Goal: Transaction & Acquisition: Purchase product/service

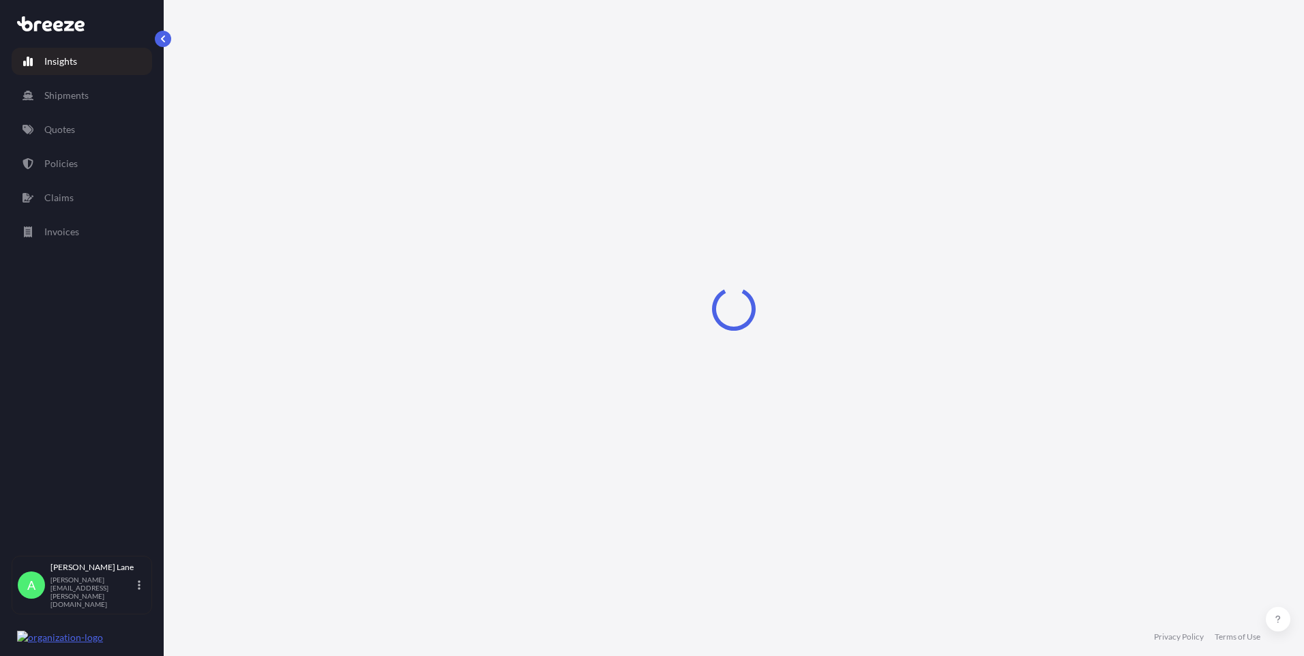
select select "2025"
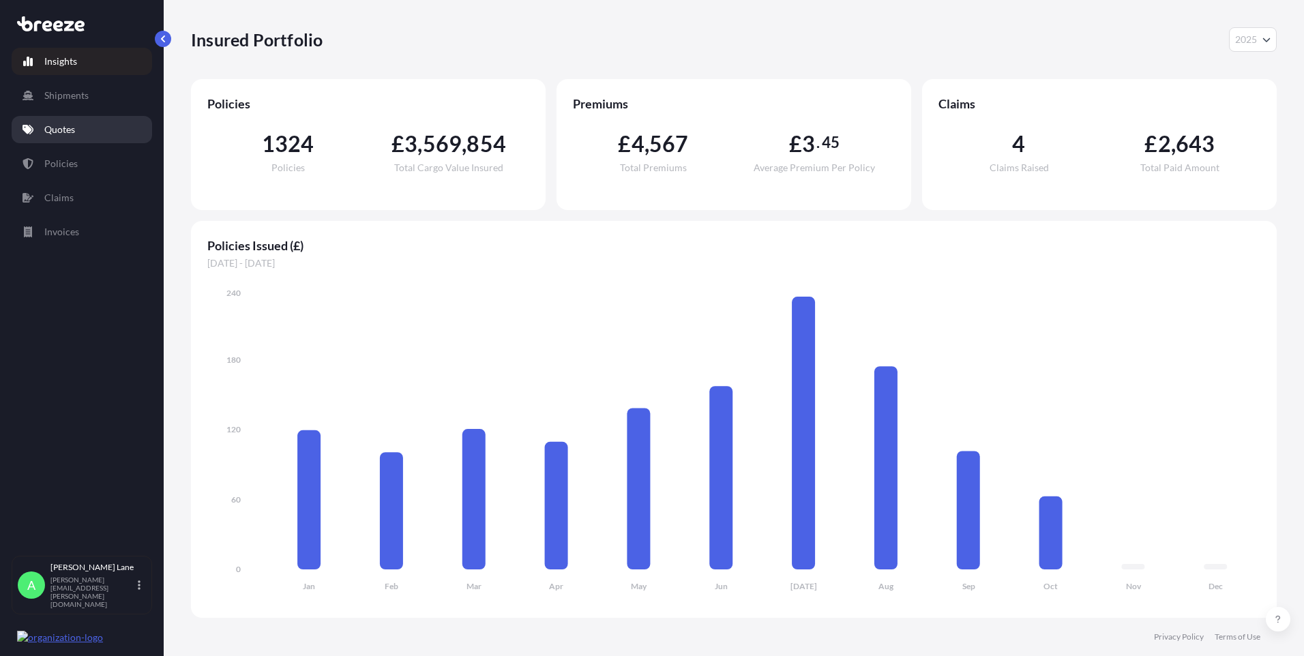
click at [82, 130] on link "Quotes" at bounding box center [82, 129] width 140 height 27
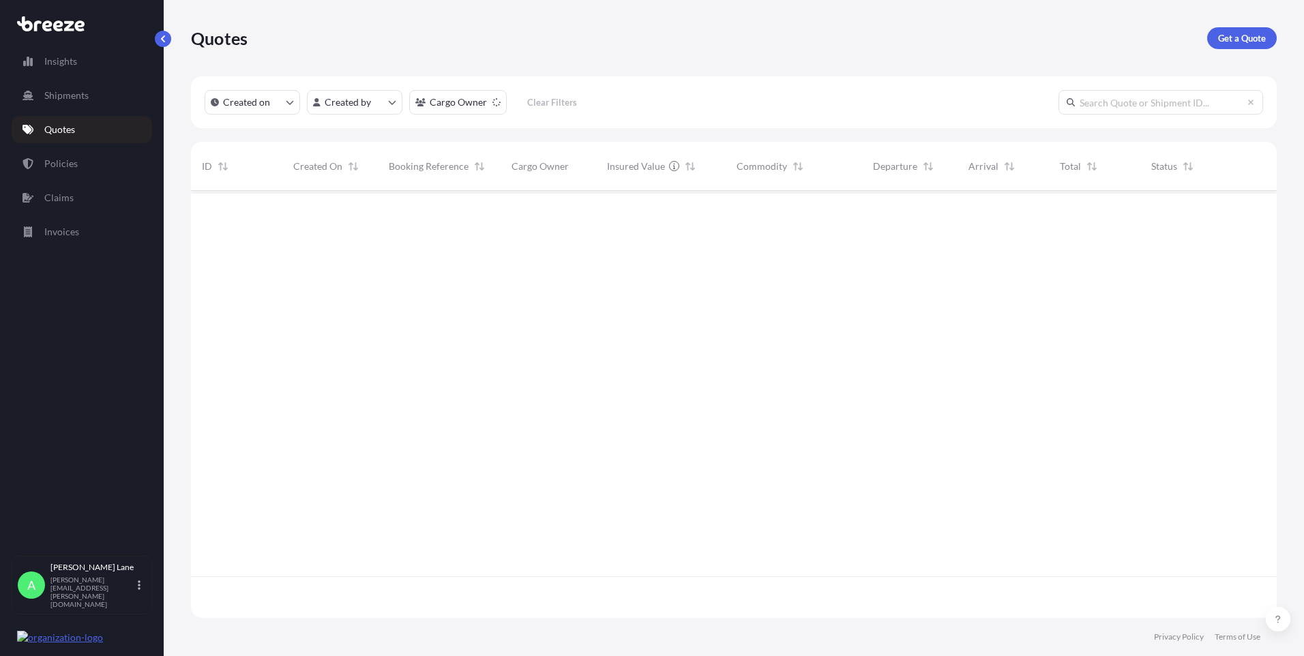
scroll to position [466, 1075]
click at [1219, 43] on p "Get a Quote" at bounding box center [1242, 38] width 48 height 14
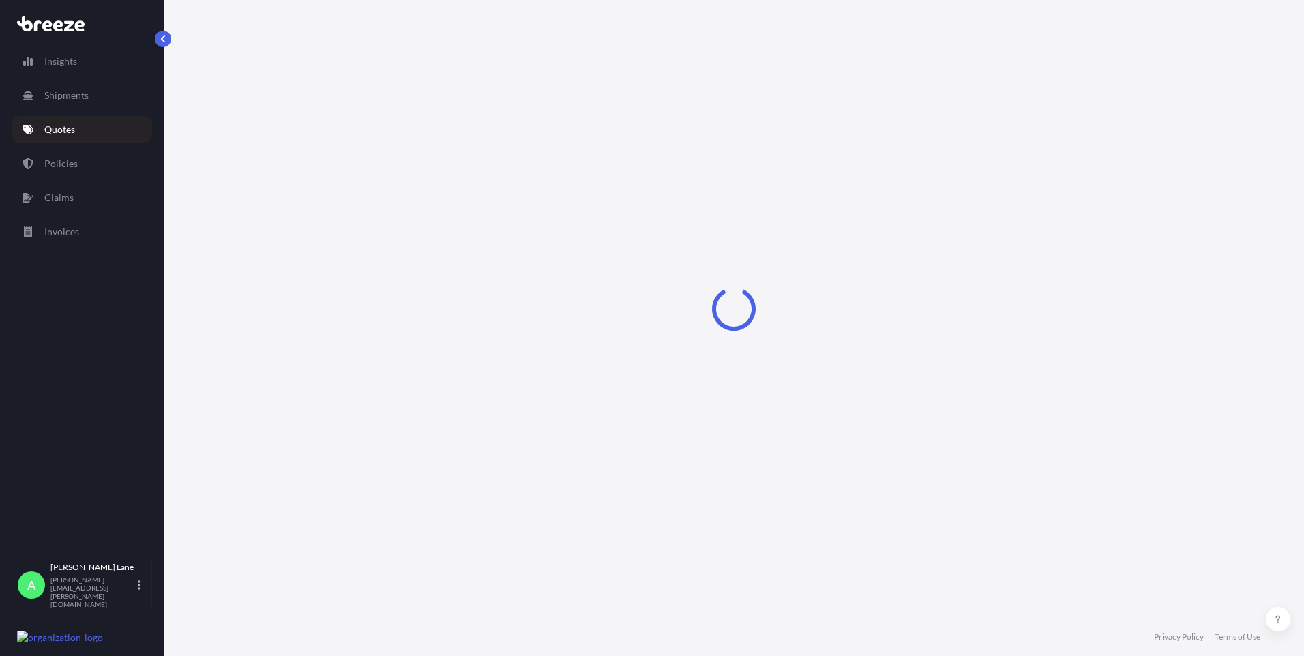
select select "Road"
select select "1"
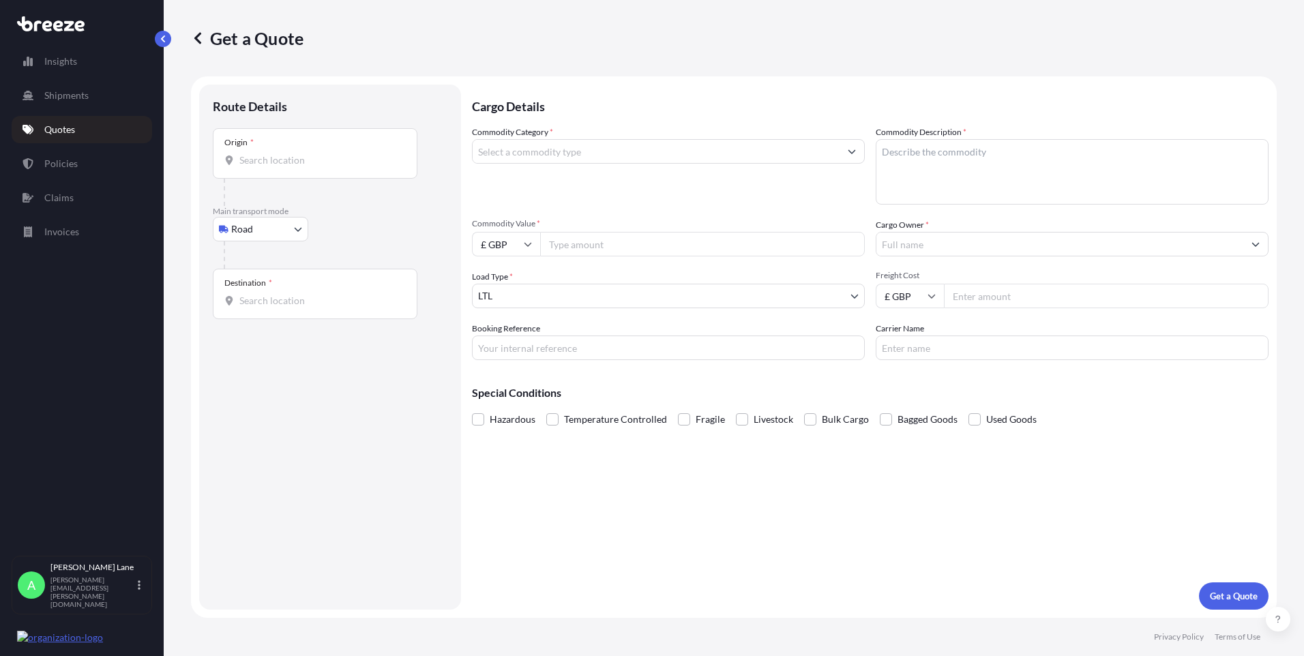
click at [275, 237] on body "Insights Shipments Quotes Policies Claims Invoices A [PERSON_NAME] [PERSON_NAME…" at bounding box center [652, 328] width 1304 height 656
click at [261, 286] on div "Air" at bounding box center [260, 289] width 85 height 25
select select "Air"
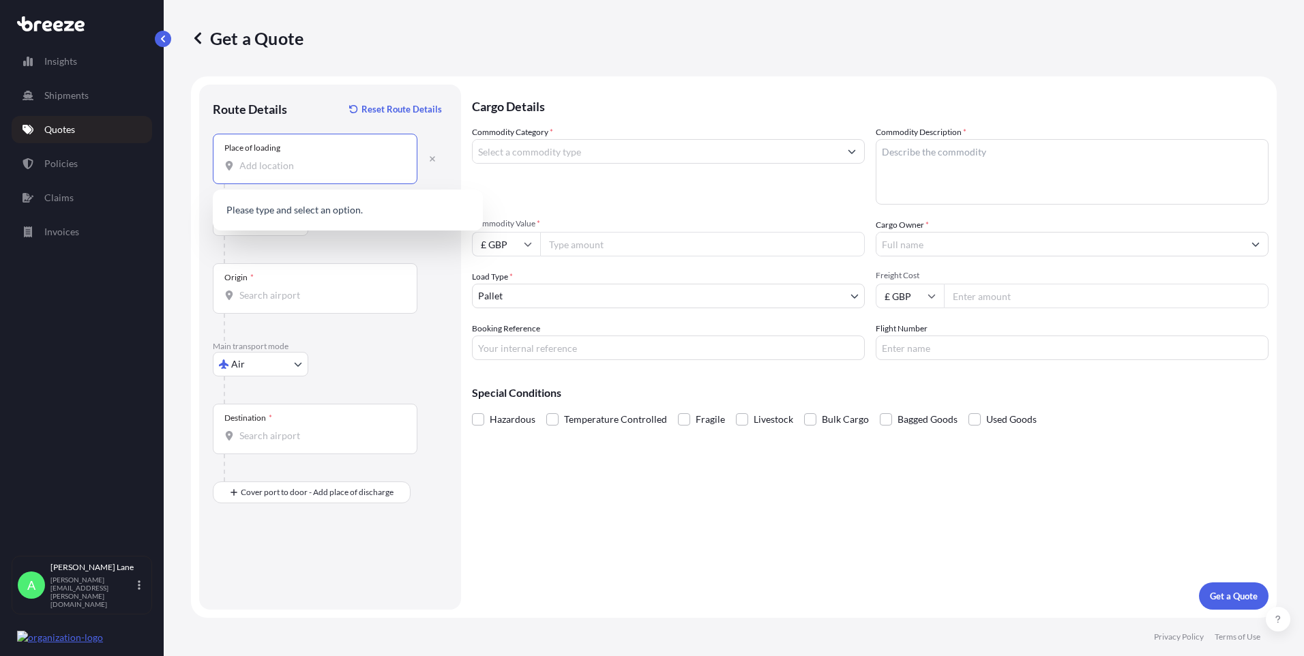
paste input "TW12 2NP"
type input "Hampton TW12 2NP, [GEOGRAPHIC_DATA]"
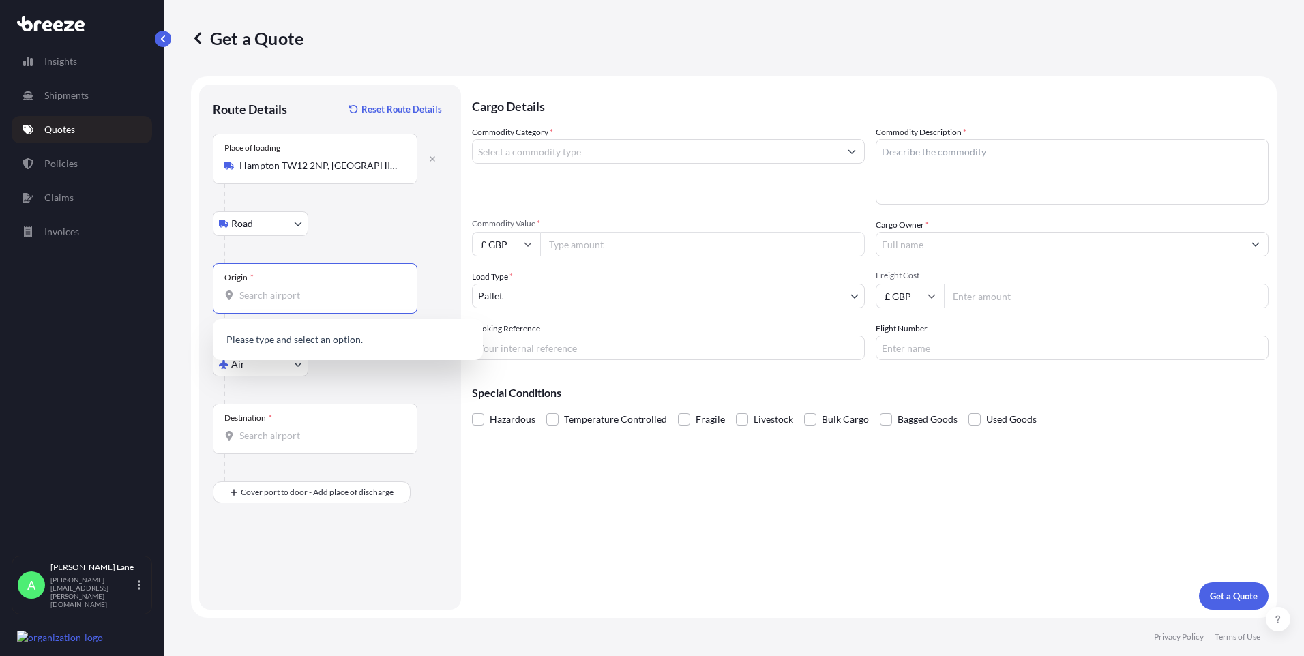
click at [317, 296] on input "Origin *" at bounding box center [319, 295] width 161 height 14
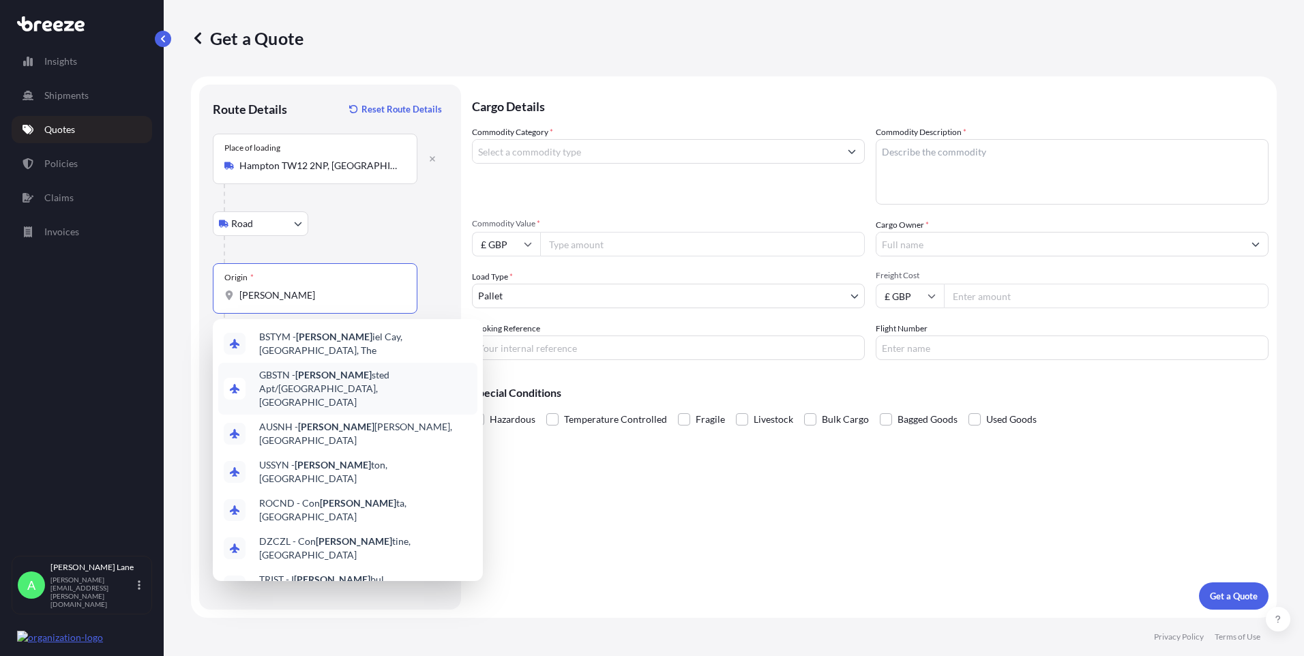
click at [326, 374] on span "GBSTN - [PERSON_NAME] Apt/[GEOGRAPHIC_DATA], [GEOGRAPHIC_DATA]" at bounding box center [365, 388] width 213 height 41
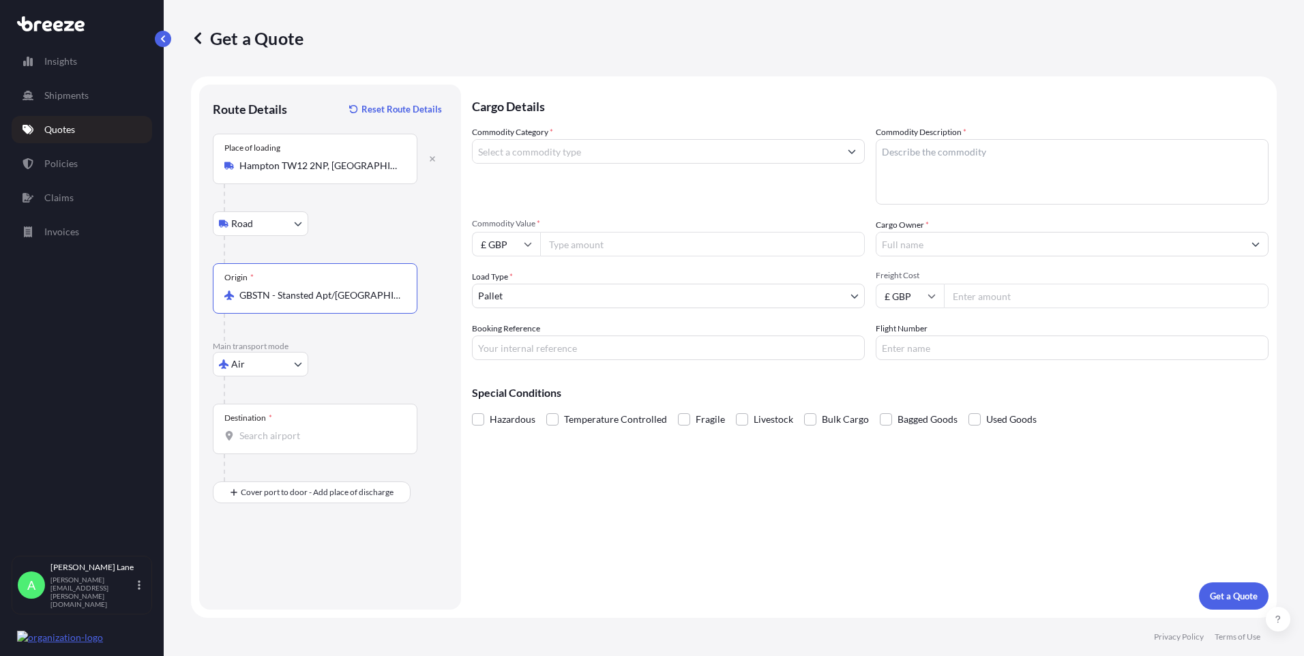
type input "GBSTN - Stansted Apt/[GEOGRAPHIC_DATA], [GEOGRAPHIC_DATA]"
click at [328, 425] on div "Destination *" at bounding box center [315, 429] width 205 height 50
click at [328, 429] on input "Destination *" at bounding box center [319, 436] width 161 height 14
type input "CAGGW / XHM - [GEOGRAPHIC_DATA], [GEOGRAPHIC_DATA]"
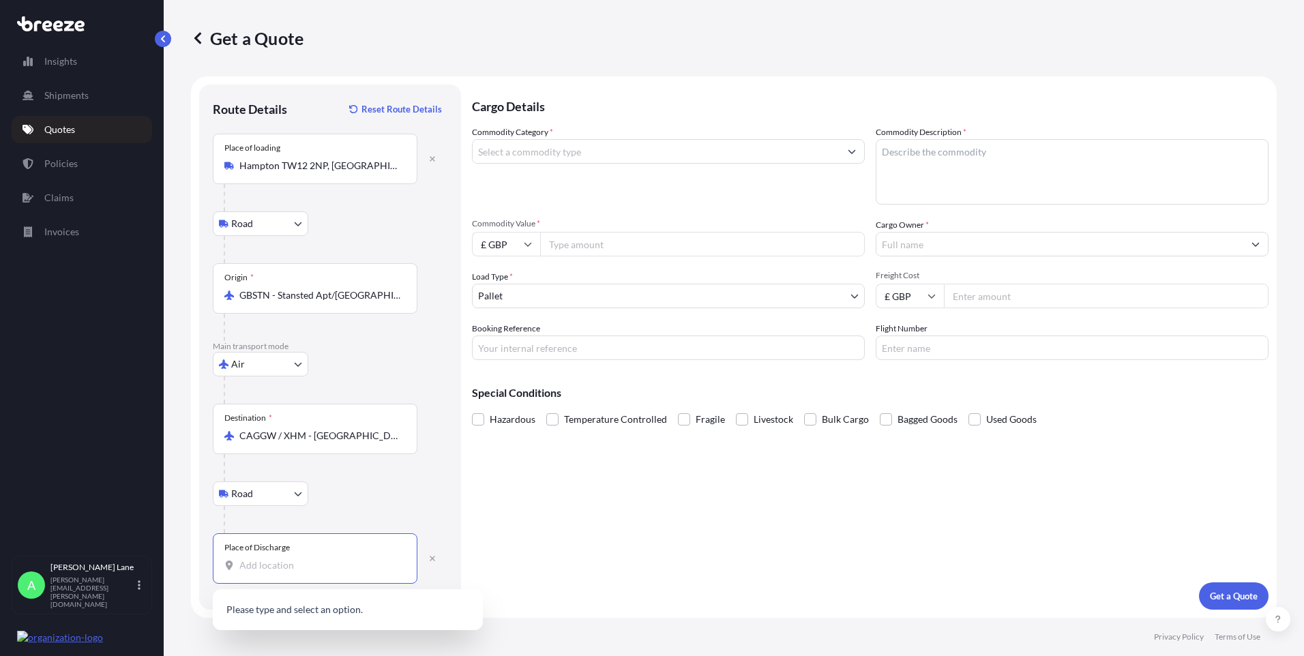
paste input "L7G 2E2"
click at [325, 619] on div "[GEOGRAPHIC_DATA], ON L7G 2E2 , [GEOGRAPHIC_DATA]" at bounding box center [347, 621] width 259 height 52
type input "[GEOGRAPHIC_DATA], ON L7G 2E2, [GEOGRAPHIC_DATA]"
click at [580, 162] on input "Commodity Category *" at bounding box center [656, 151] width 367 height 25
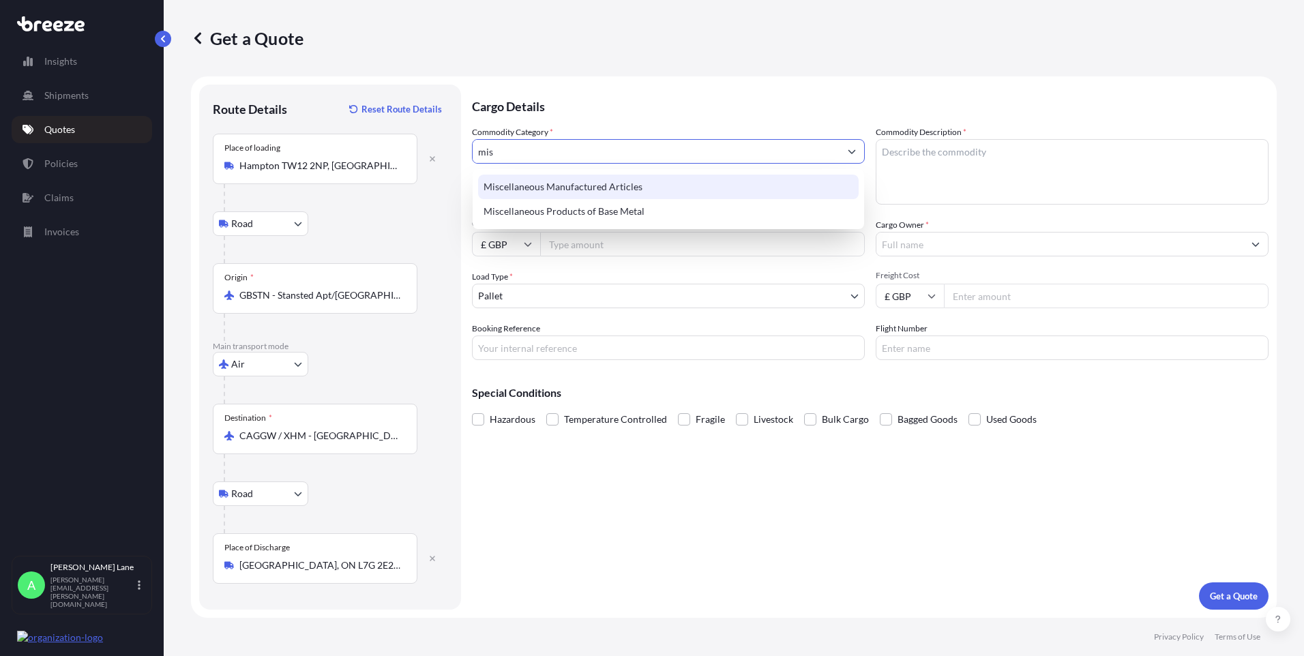
click at [579, 181] on div "Miscellaneous Manufactured Articles" at bounding box center [668, 187] width 380 height 25
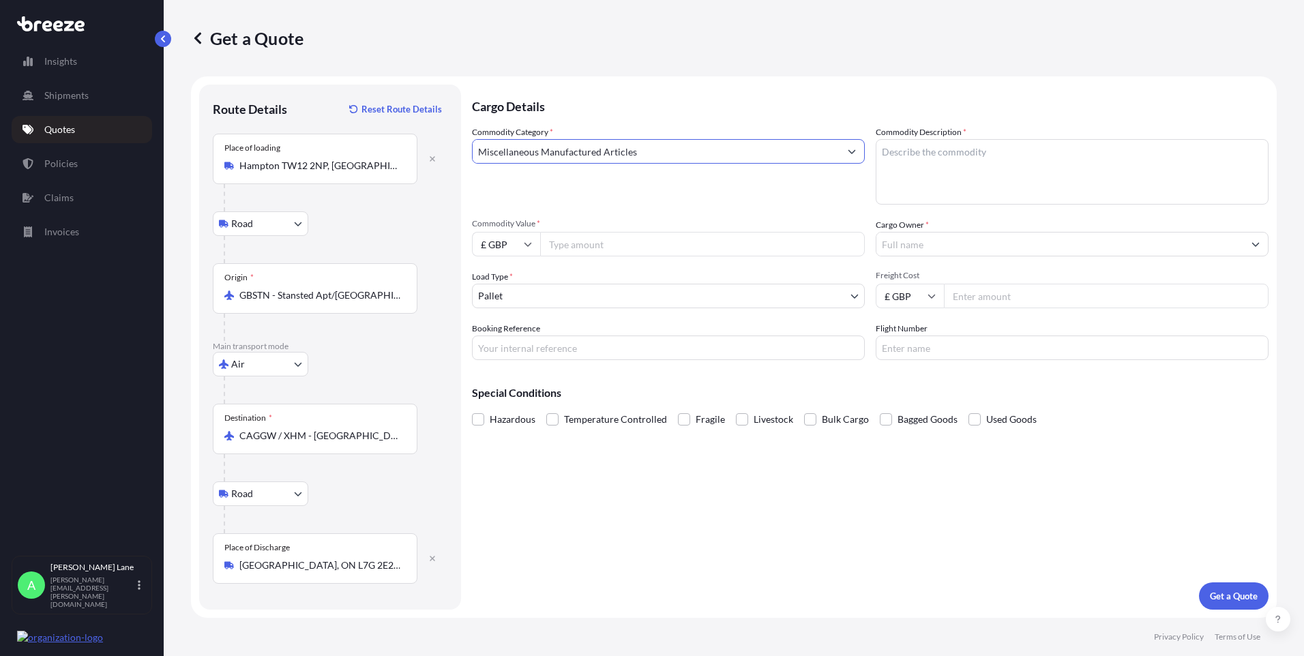
type input "Miscellaneous Manufactured Articles"
click at [584, 248] on input "Commodity Value *" at bounding box center [702, 244] width 325 height 25
paste input "169.10"
type input "169.10"
click at [517, 248] on input "£ GBP" at bounding box center [506, 244] width 68 height 25
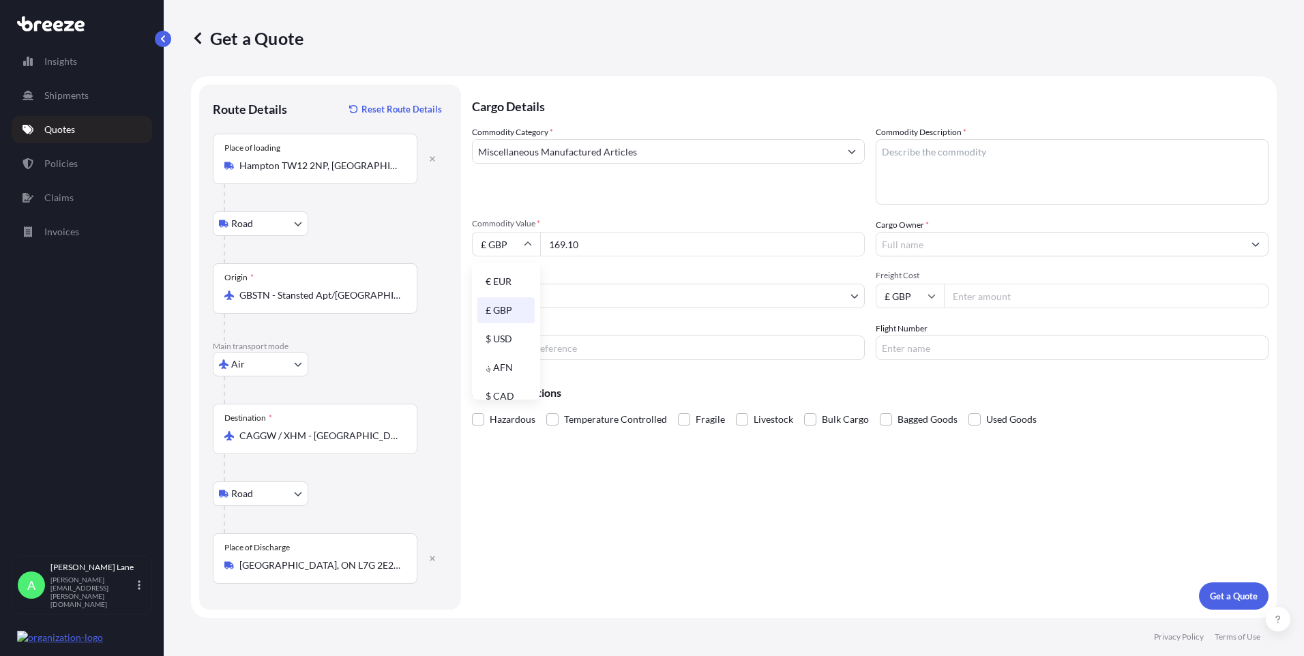
click at [502, 333] on div "$ USD" at bounding box center [505, 339] width 57 height 26
type input "$ USD"
click at [528, 301] on body "Insights Shipments Quotes Policies Claims Invoices A [PERSON_NAME] [PERSON_NAME…" at bounding box center [652, 328] width 1304 height 656
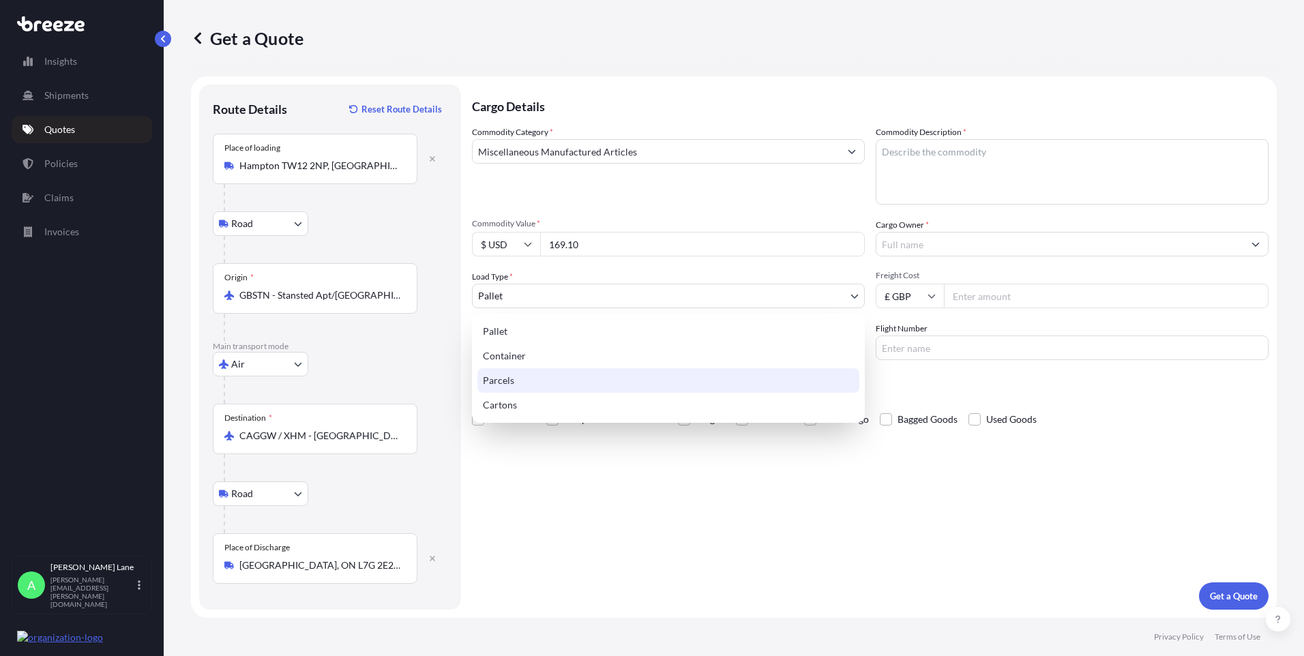
click at [513, 378] on div "Parcels" at bounding box center [668, 380] width 382 height 25
select select "3"
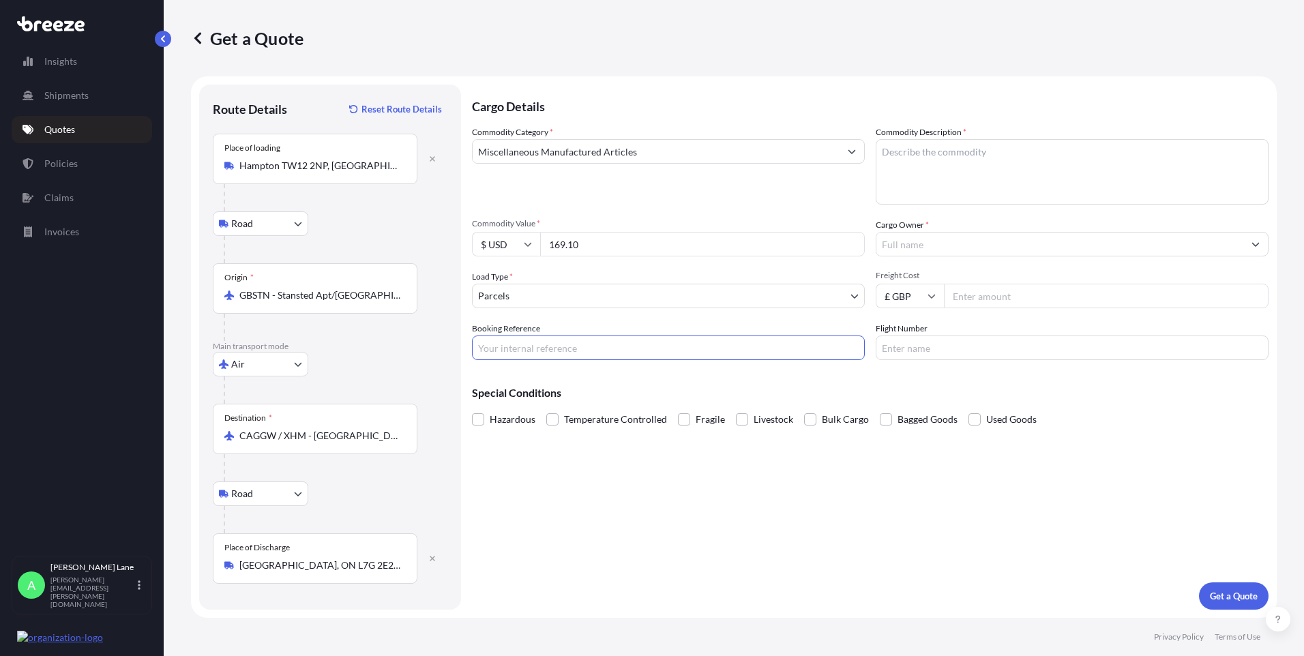
click at [550, 350] on input "Booking Reference" at bounding box center [668, 347] width 393 height 25
paste input "1900327"
type input "1900327"
paste textarea "XT40I CABLE"
type textarea "XT40I CABLE"
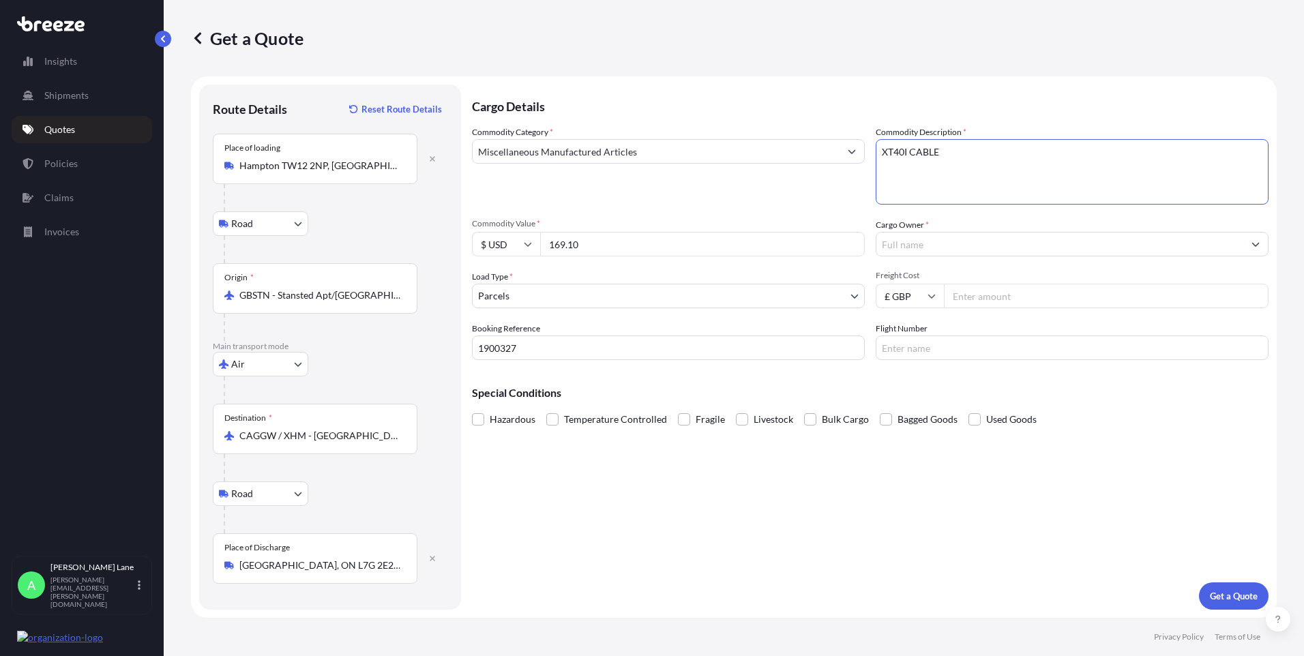
click at [945, 251] on input "Cargo Owner *" at bounding box center [1059, 244] width 367 height 25
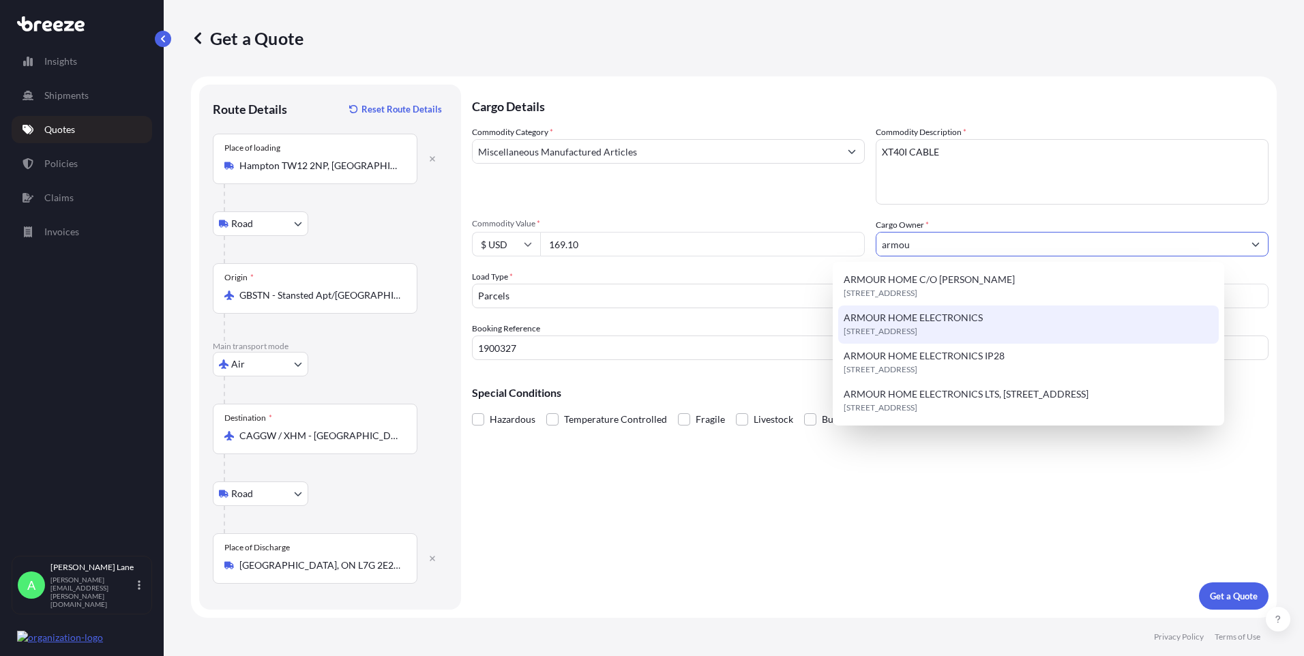
click at [917, 335] on span "[STREET_ADDRESS]" at bounding box center [880, 332] width 74 height 14
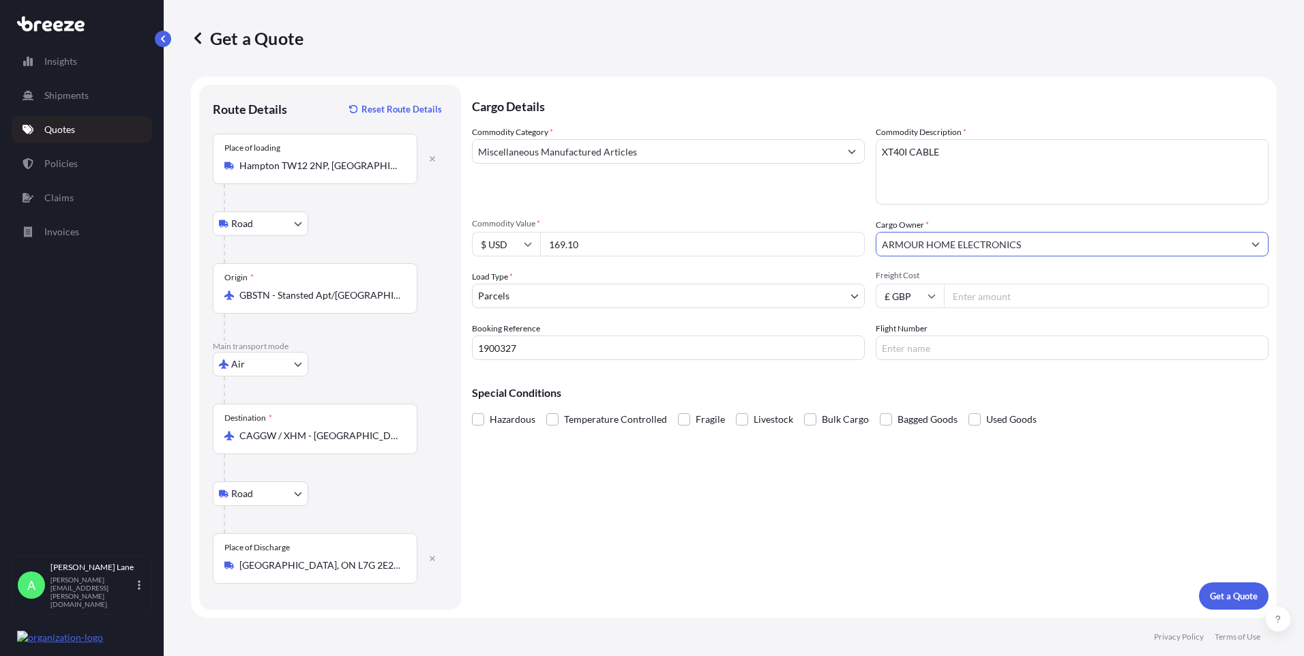
type input "ARMOUR HOME ELECTRONICS"
click at [983, 298] on input "Freight Cost" at bounding box center [1106, 296] width 325 height 25
type input "65.94"
click at [930, 354] on input "Flight Number" at bounding box center [1071, 347] width 393 height 25
type input "fedex"
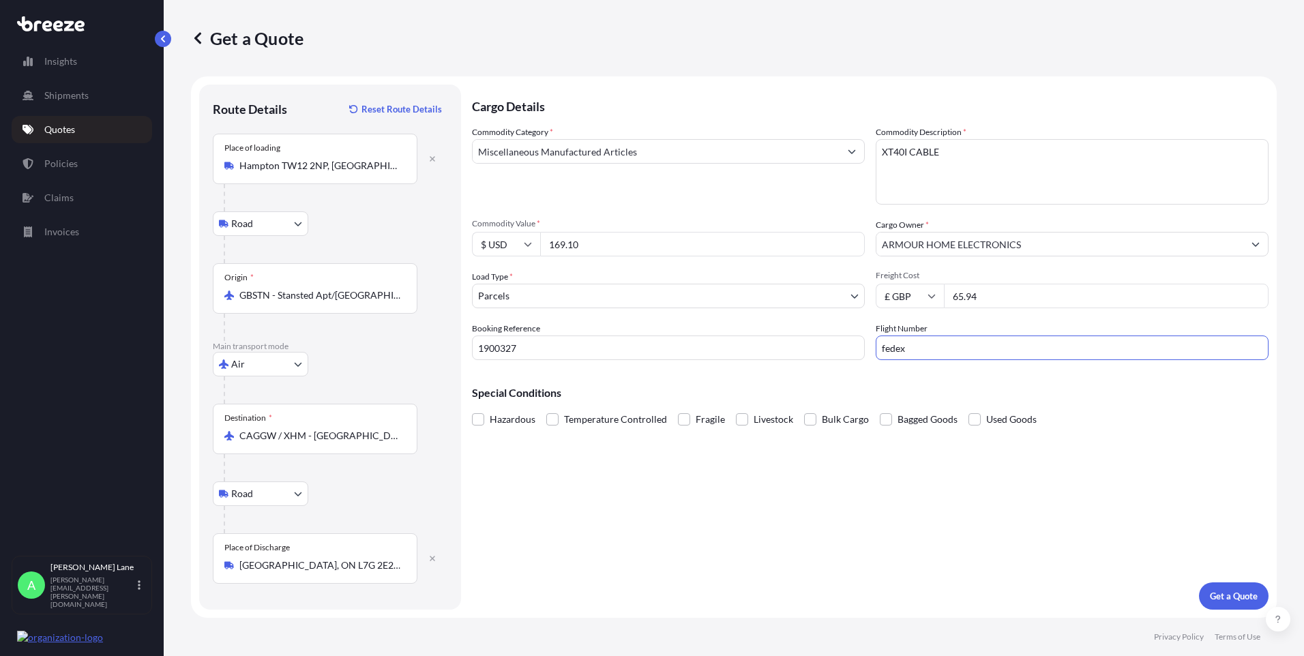
click at [790, 572] on div "Cargo Details Commodity Category * Miscellaneous Manufactured Articles Commodit…" at bounding box center [870, 347] width 796 height 525
click at [1229, 597] on p "Get a Quote" at bounding box center [1234, 596] width 48 height 14
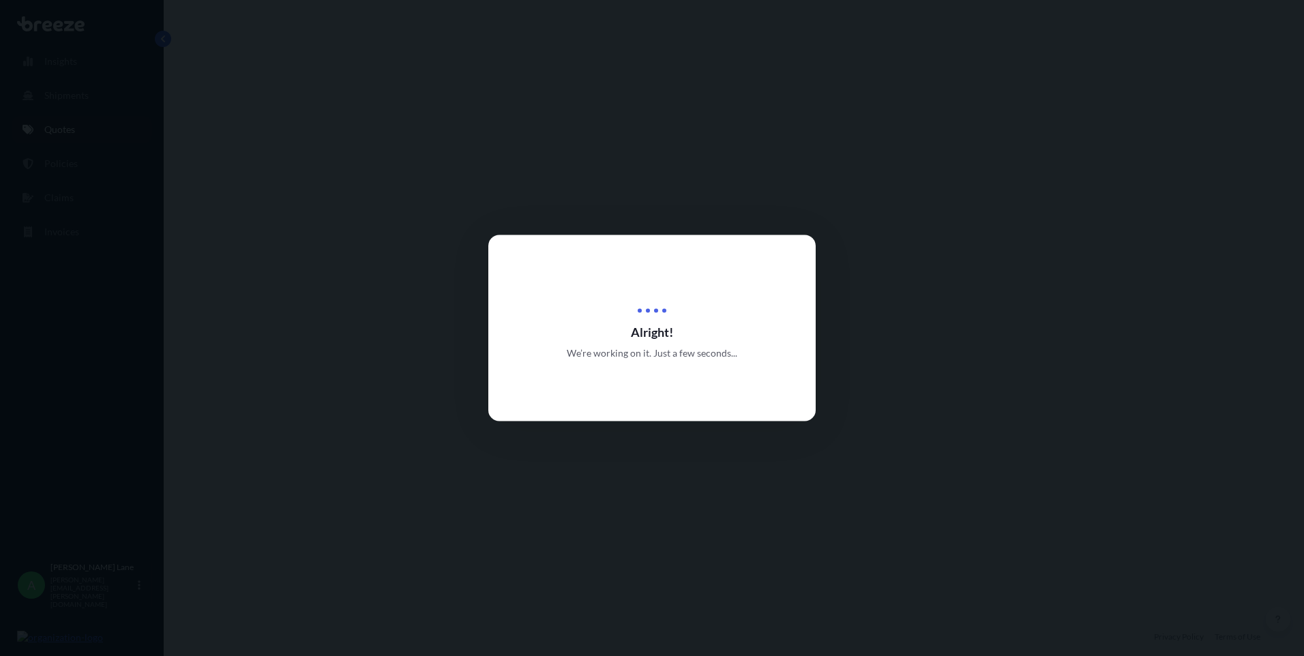
select select "Road"
select select "Air"
select select "Road"
select select "3"
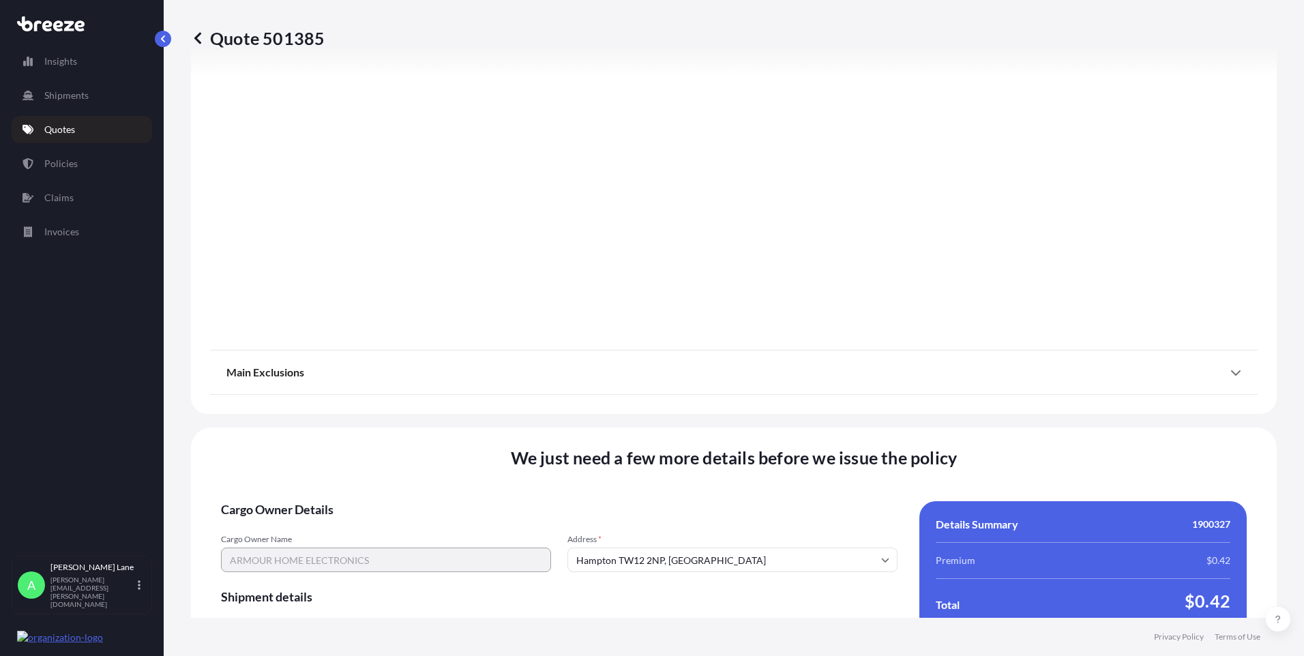
scroll to position [1780, 0]
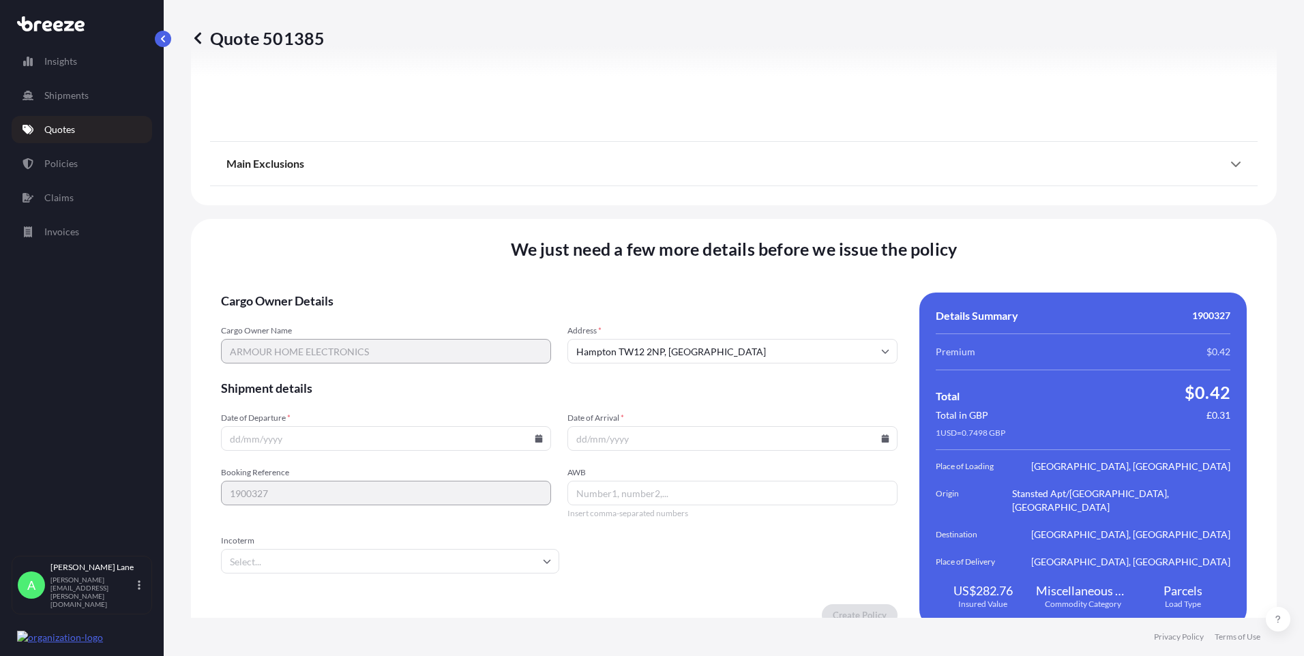
click at [536, 434] on icon at bounding box center [539, 438] width 8 height 8
click at [318, 305] on button "14" at bounding box center [321, 304] width 22 height 22
type input "[DATE]"
click at [348, 550] on input "Incoterm" at bounding box center [390, 561] width 338 height 25
click at [346, 500] on li "DAP" at bounding box center [388, 499] width 324 height 26
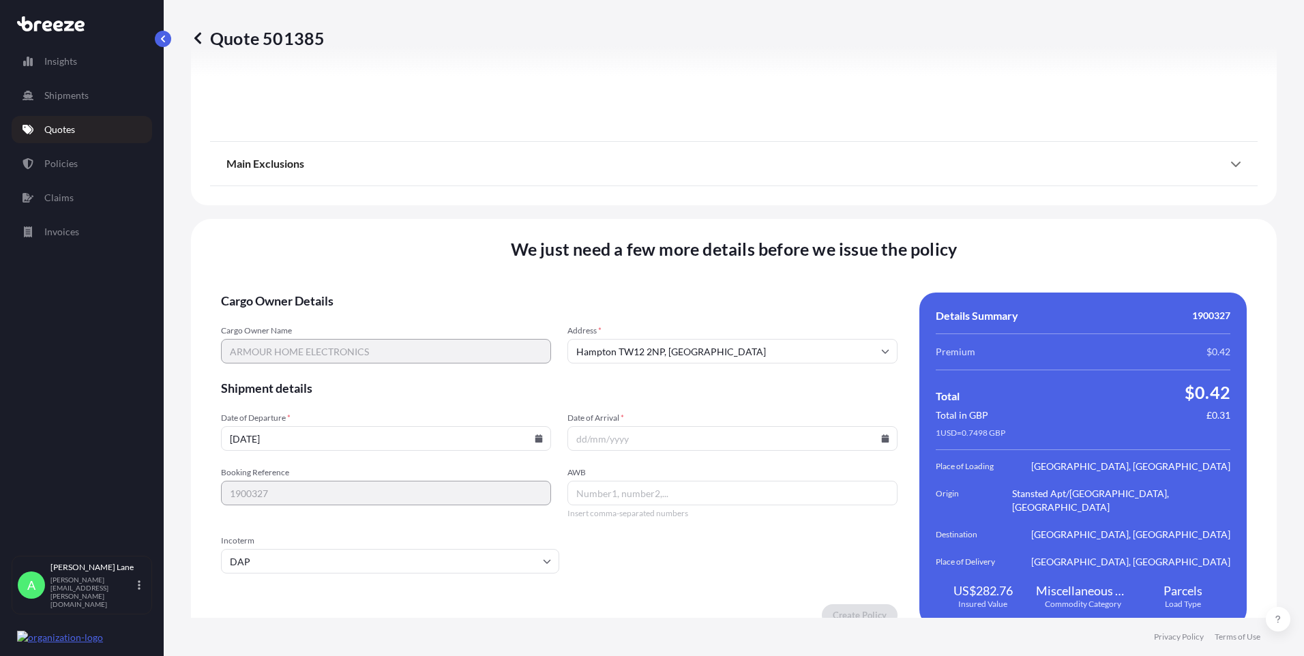
click at [882, 434] on icon at bounding box center [886, 438] width 8 height 8
click at [730, 307] on button "16" at bounding box center [728, 304] width 22 height 22
type input "[DATE]"
click at [650, 482] on input "AWB" at bounding box center [732, 493] width 330 height 25
paste input "394227534657"
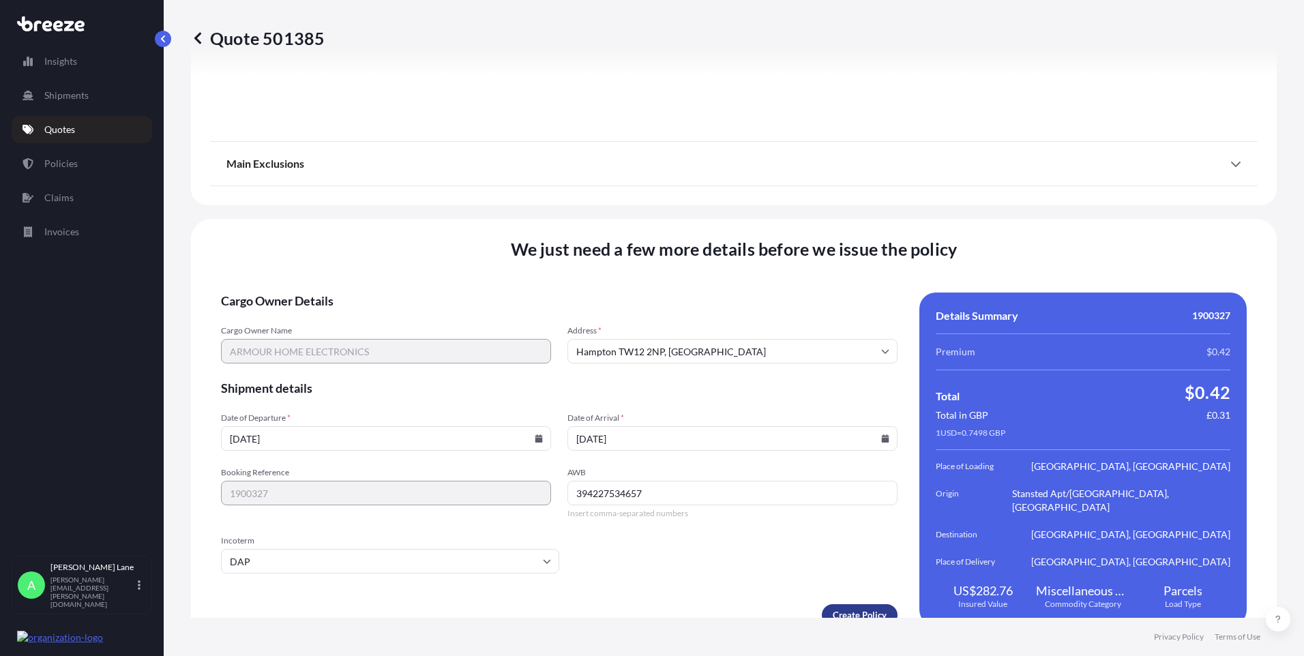
type input "394227534657"
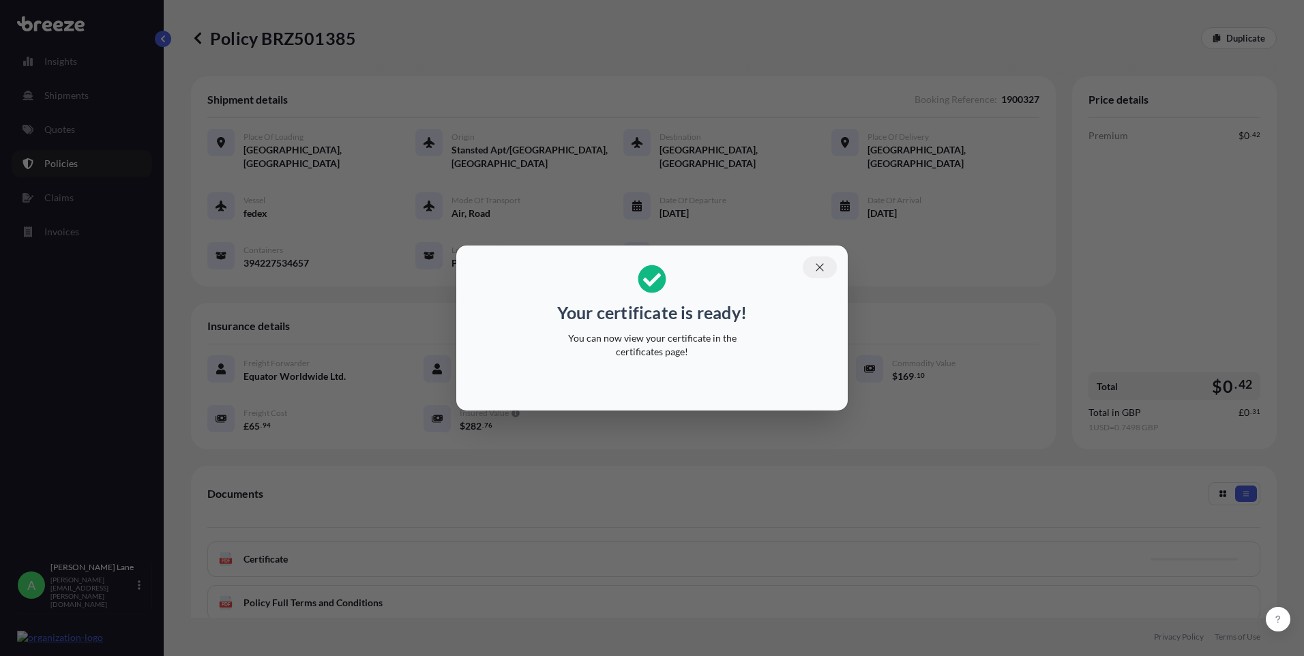
click at [824, 269] on icon "button" at bounding box center [819, 267] width 12 height 12
